Goal: Task Accomplishment & Management: Use online tool/utility

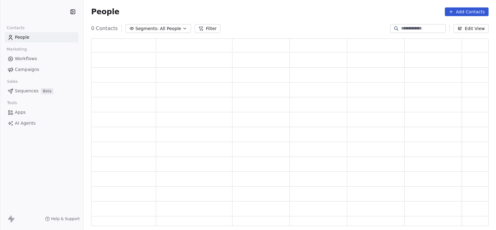
scroll to position [181, 392]
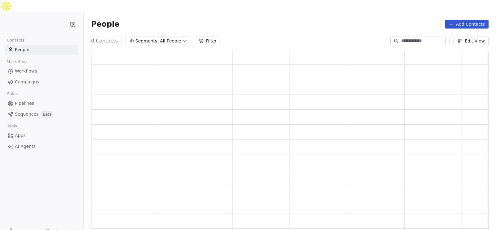
click at [34, 79] on span "Campaigns" at bounding box center [27, 82] width 24 height 7
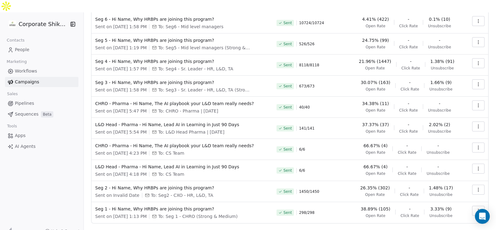
scroll to position [59, 0]
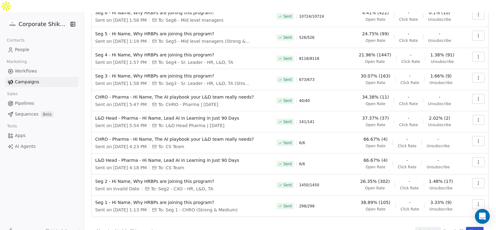
click at [466, 227] on button "Next" at bounding box center [475, 231] width 18 height 9
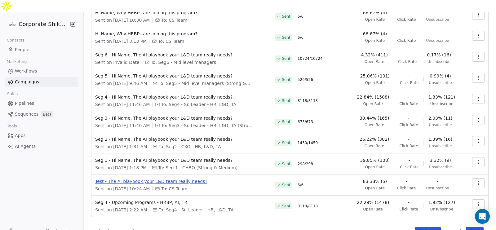
scroll to position [23, 0]
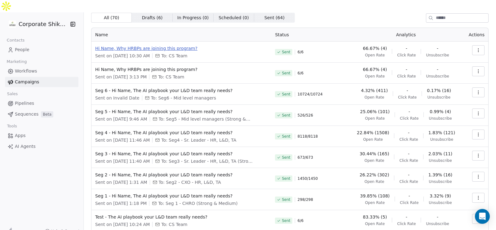
click at [176, 45] on span "Hi Name, Why HRBPs are joining this program?" at bounding box center [181, 48] width 172 height 6
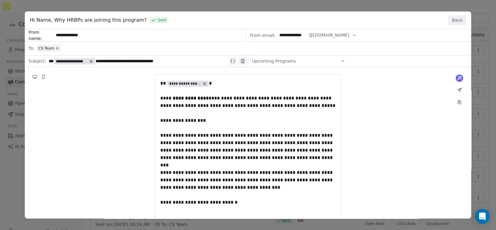
click at [77, 19] on span "Hi Name, Why HRBPs are joining this program?" at bounding box center [88, 19] width 117 height 7
copy span "Hi Name, Why HRBPs are joining this program?"
drag, startPoint x: 161, startPoint y: 82, endPoint x: 205, endPoint y: 177, distance: 105.1
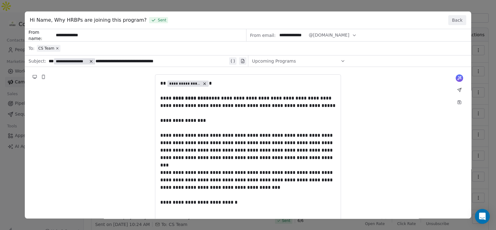
click at [205, 177] on div "**********" at bounding box center [248, 229] width 447 height 401
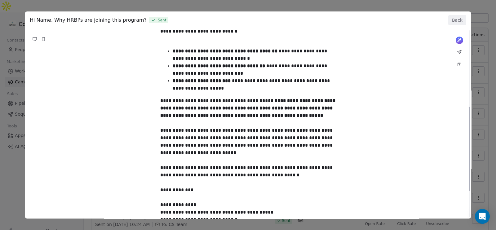
scroll to position [172, 0]
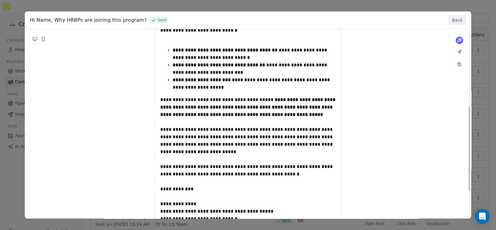
drag, startPoint x: 197, startPoint y: 133, endPoint x: 222, endPoint y: 185, distance: 58.1
click at [222, 185] on div "**********" at bounding box center [248, 57] width 447 height 401
click at [452, 18] on button "Back" at bounding box center [458, 20] width 18 height 10
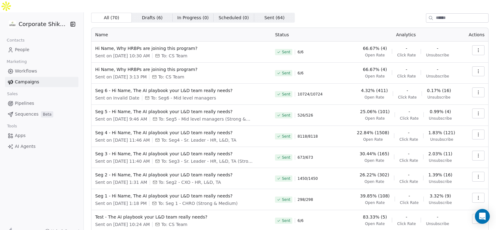
scroll to position [59, 0]
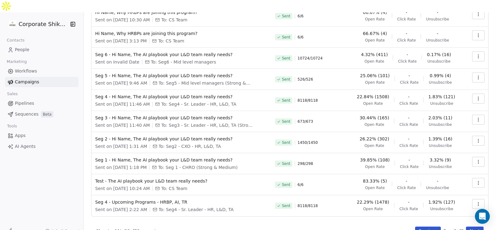
click at [420, 227] on button "Previous" at bounding box center [428, 231] width 26 height 9
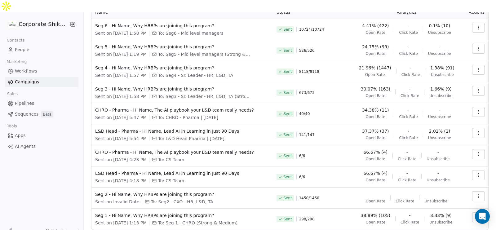
scroll to position [0, 0]
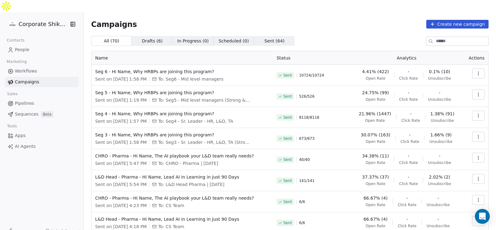
click at [472, 69] on button "button" at bounding box center [478, 74] width 12 height 10
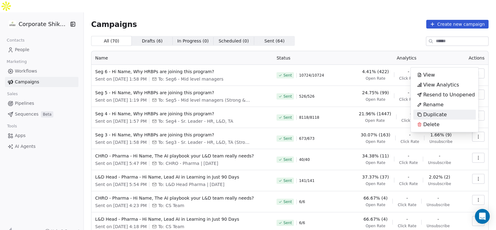
click at [453, 112] on div "Duplicate" at bounding box center [444, 115] width 63 height 10
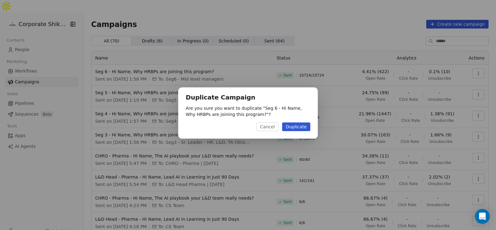
click at [303, 127] on button "Duplicate" at bounding box center [296, 127] width 28 height 9
